Goal: Information Seeking & Learning: Find specific fact

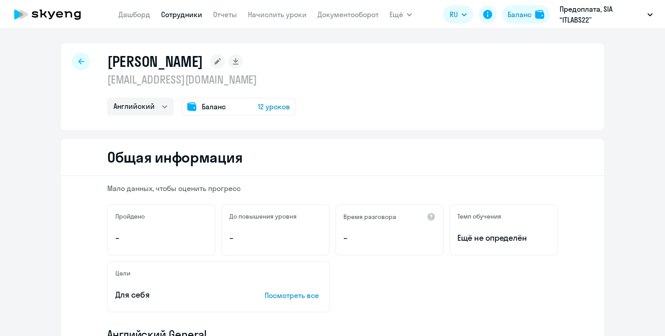
select select "english"
click at [72, 57] on div at bounding box center [81, 61] width 18 height 18
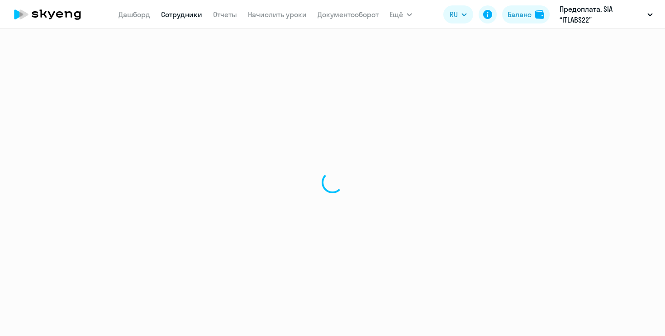
select select "30"
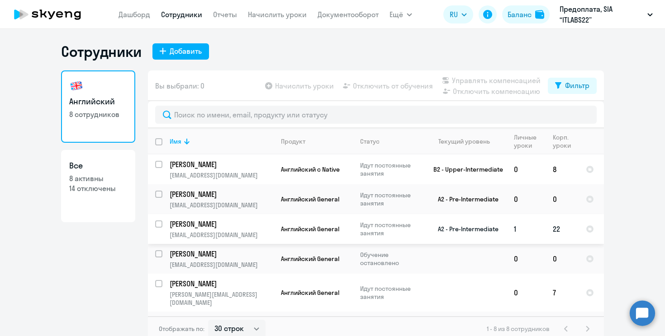
click at [446, 226] on td "A2 - Pre-Intermediate" at bounding box center [464, 229] width 84 height 30
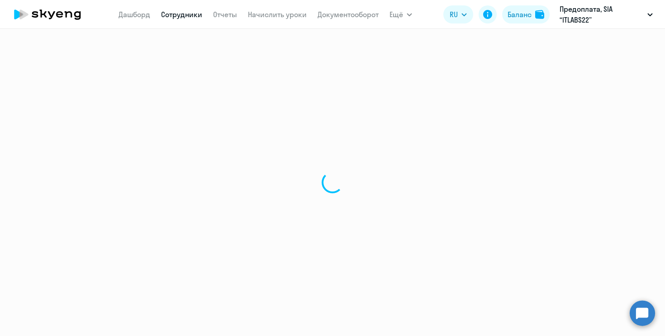
select select "english"
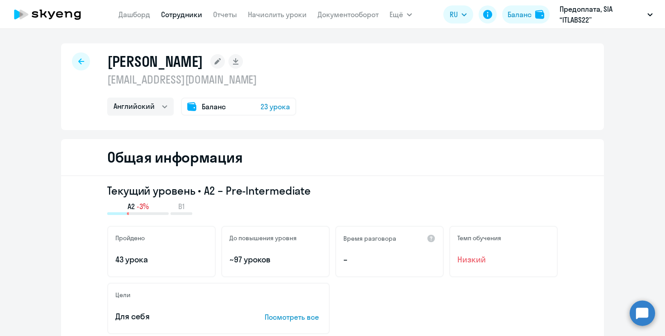
click at [235, 109] on div "Баланс 23 урока" at bounding box center [238, 107] width 115 height 18
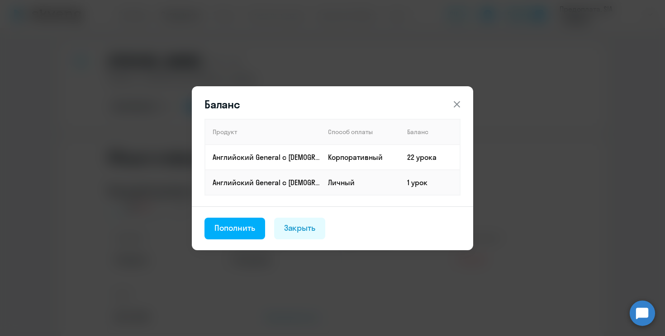
click at [458, 102] on icon at bounding box center [456, 104] width 6 height 6
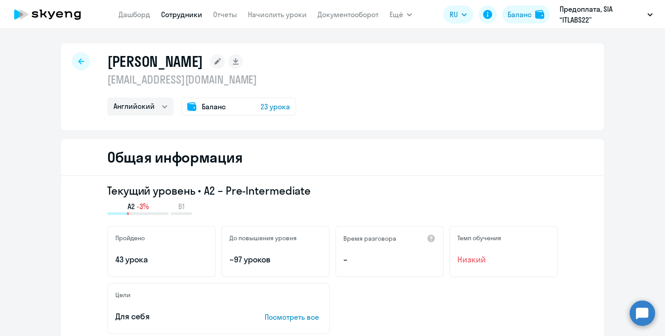
click at [75, 55] on div at bounding box center [81, 61] width 18 height 18
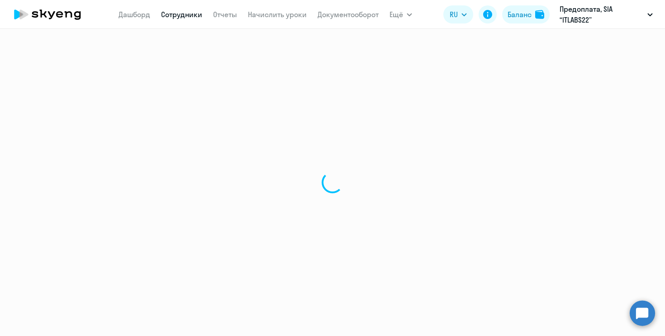
select select "30"
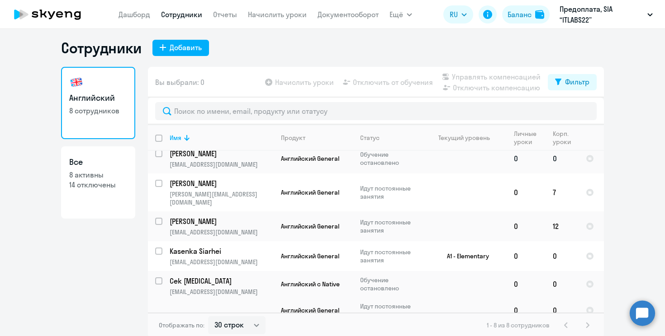
scroll to position [5, 0]
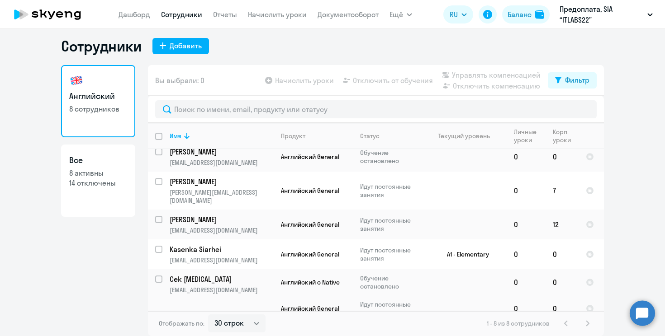
click at [102, 175] on p "8 активны" at bounding box center [98, 173] width 58 height 10
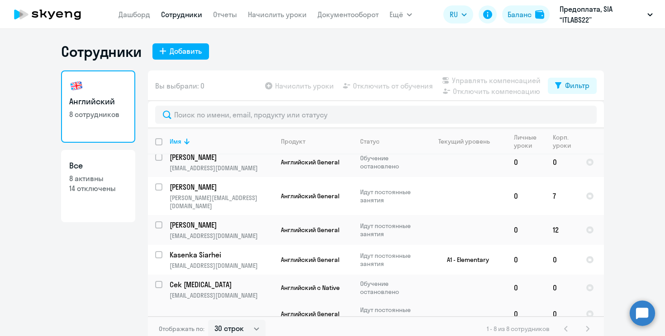
select select "30"
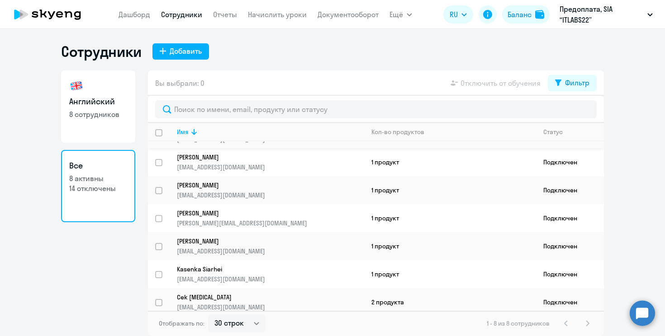
scroll to position [51, 0]
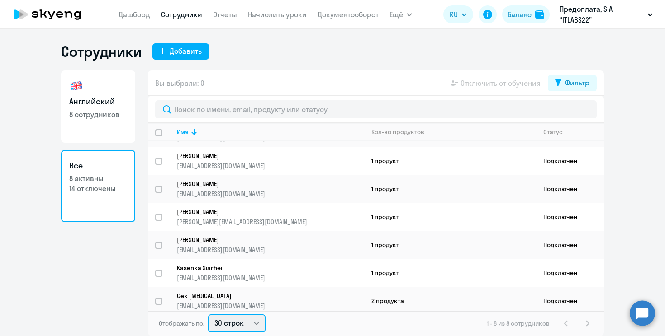
click at [256, 321] on select "30 строк 50 строк 100 строк" at bounding box center [236, 324] width 57 height 18
click at [89, 252] on div "Английский 8 сотрудников Все 8 активны 14 отключены" at bounding box center [98, 204] width 74 height 266
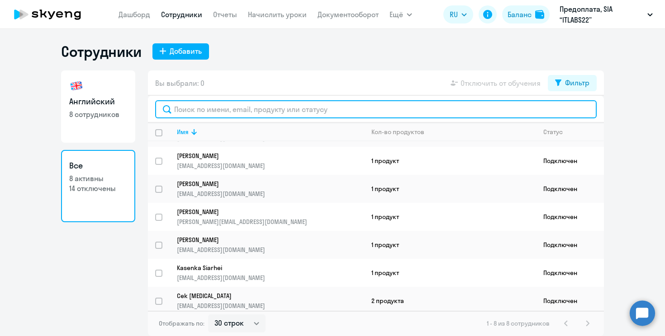
click at [193, 112] on input "text" at bounding box center [375, 109] width 441 height 18
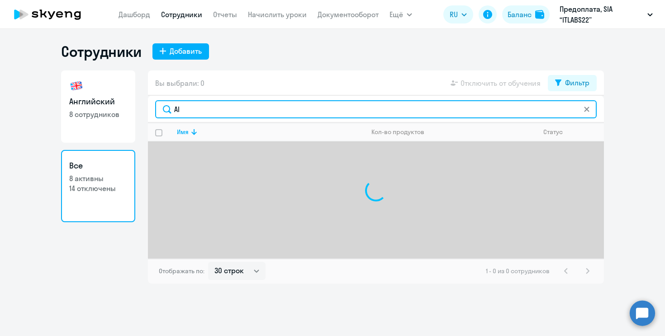
type input "A"
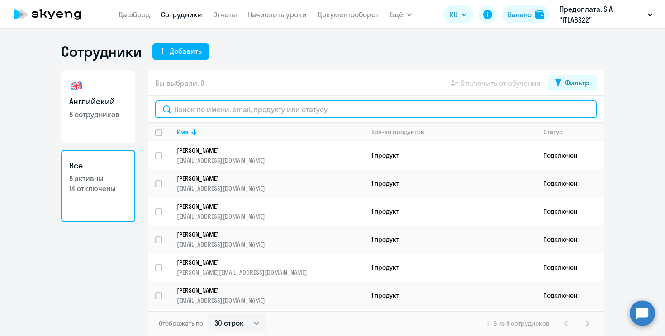
paste input "umanetz.alena@gmail.com"
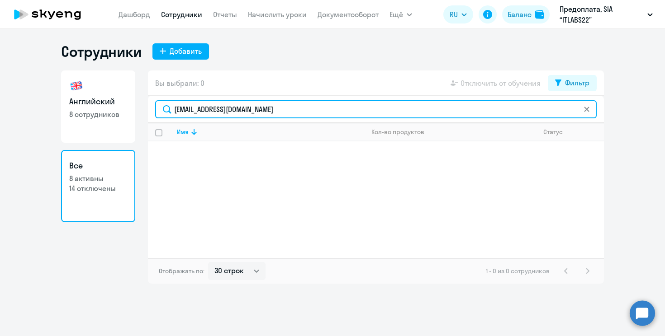
type input "umanetz.alena@gmail.com"
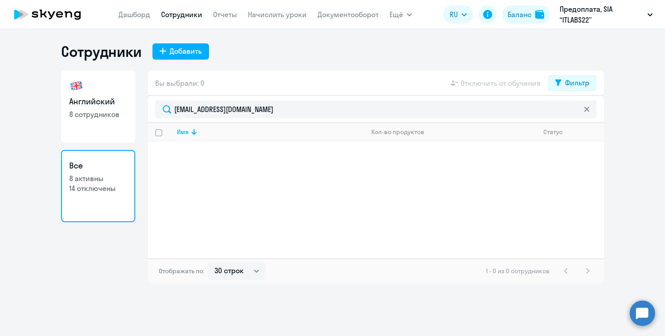
click at [80, 275] on div "Английский 8 сотрудников Все 8 активны 14 отключены" at bounding box center [98, 177] width 74 height 213
